Goal: Find specific page/section: Find specific page/section

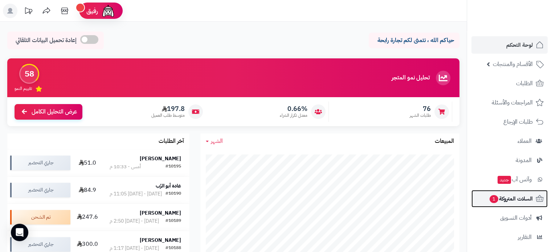
click at [525, 195] on span "السلات المتروكة 1" at bounding box center [511, 199] width 44 height 10
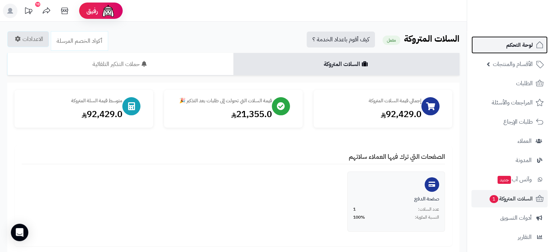
click at [527, 47] on span "لوحة التحكم" at bounding box center [519, 45] width 26 height 10
